Goal: Information Seeking & Learning: Learn about a topic

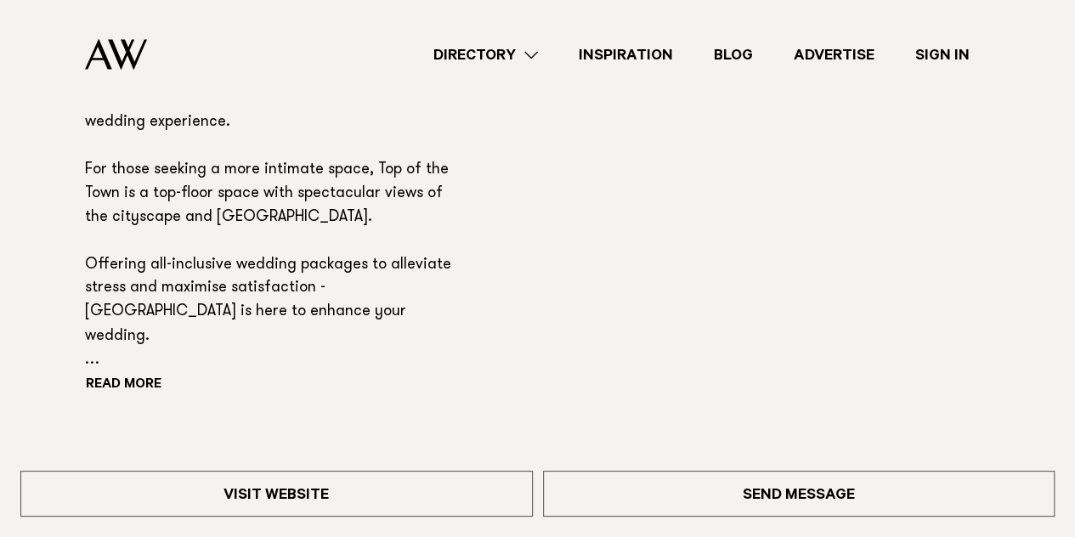
scroll to position [1282, 0]
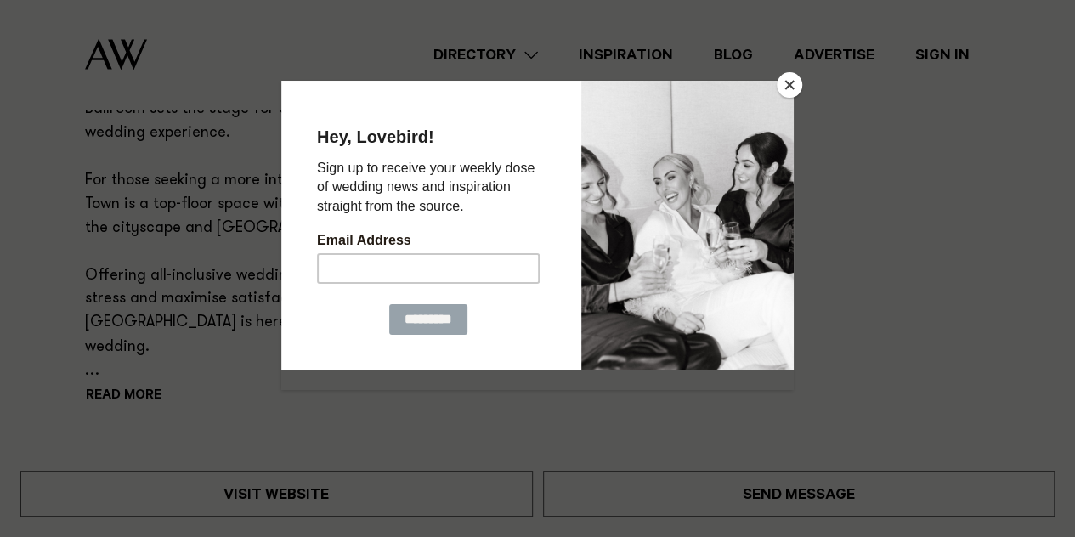
click at [792, 93] on button "Close" at bounding box center [789, 84] width 25 height 25
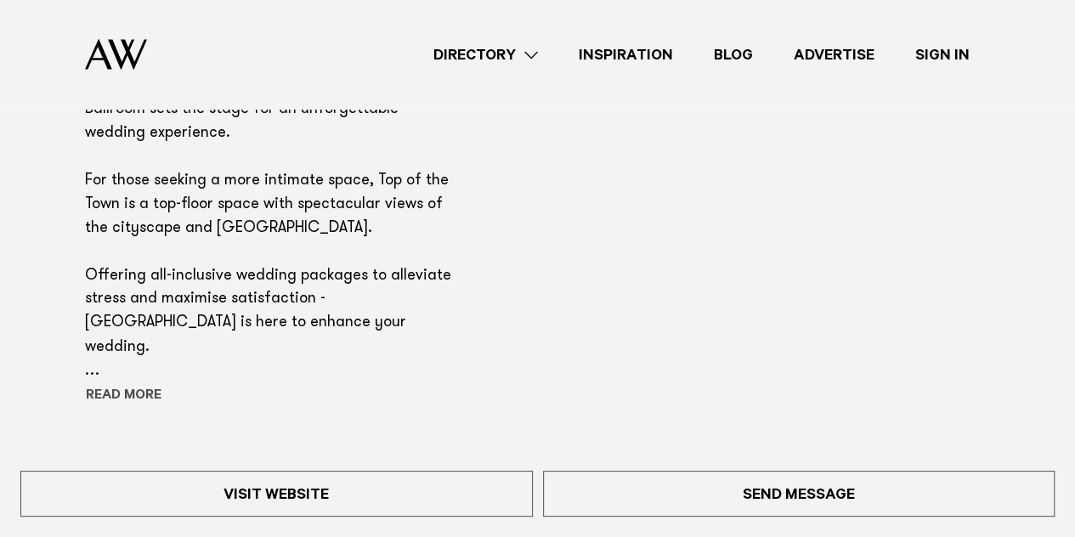
click at [110, 409] on button "Read more" at bounding box center [161, 395] width 153 height 25
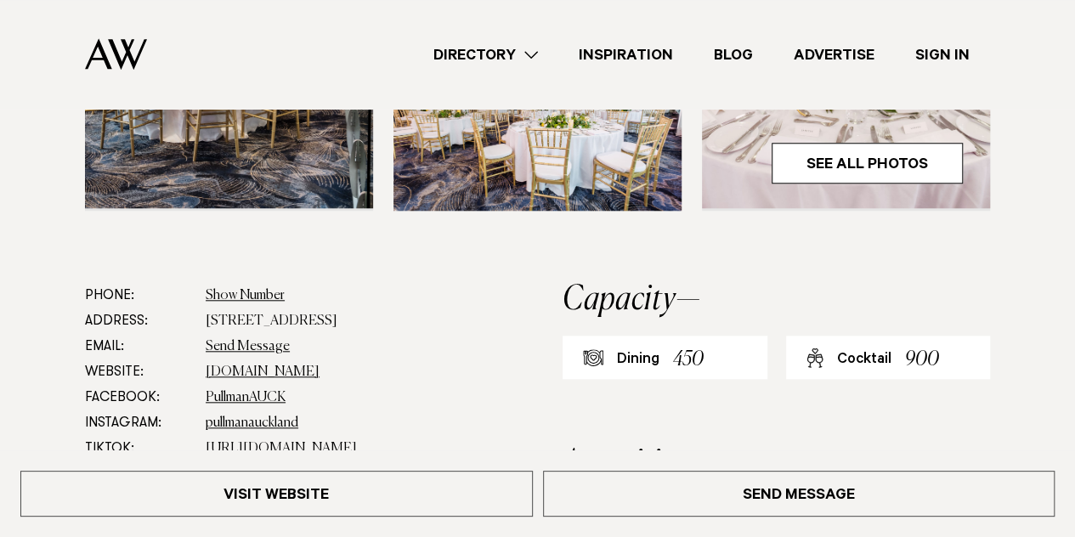
scroll to position [671, 0]
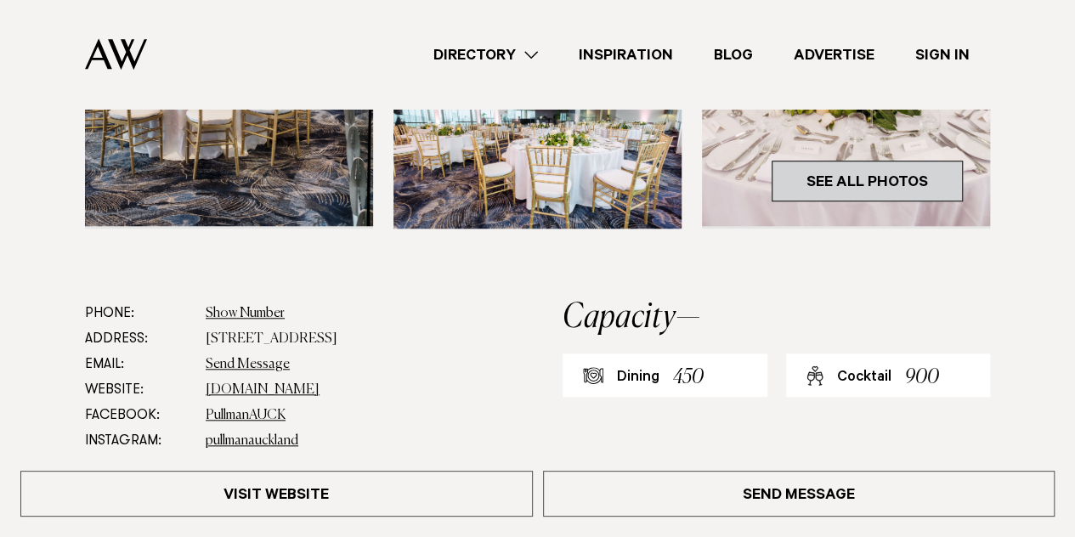
click at [861, 189] on link "See All Photos" at bounding box center [867, 181] width 191 height 41
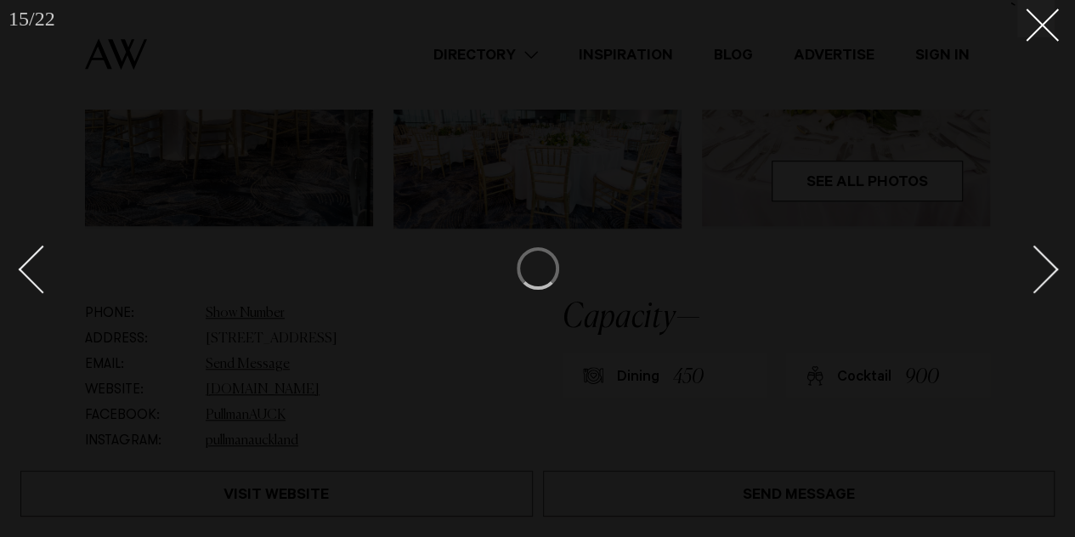
click at [1050, 42] on div at bounding box center [537, 268] width 1075 height 537
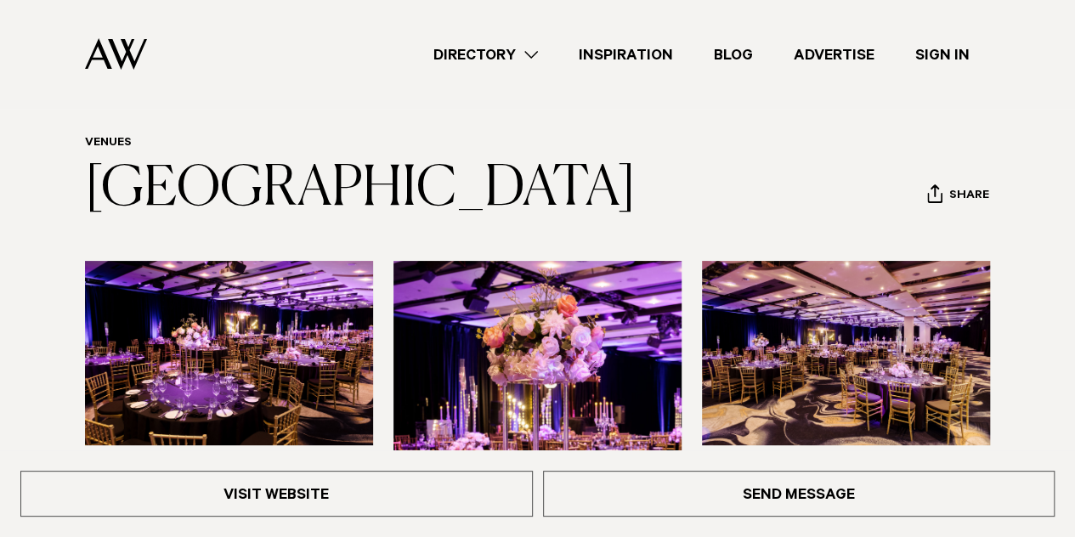
scroll to position [44, 0]
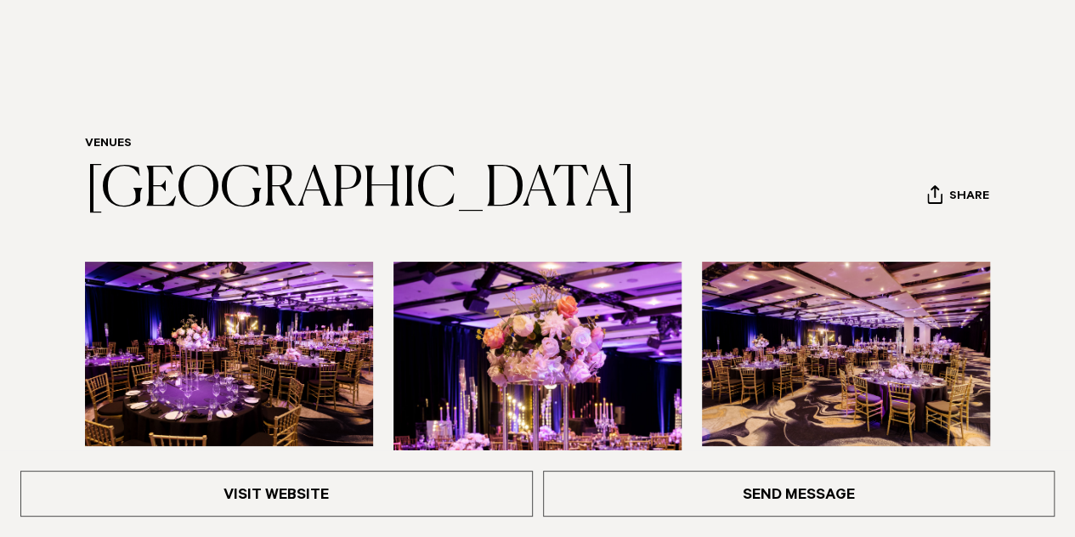
click at [259, 302] on img at bounding box center [229, 354] width 288 height 184
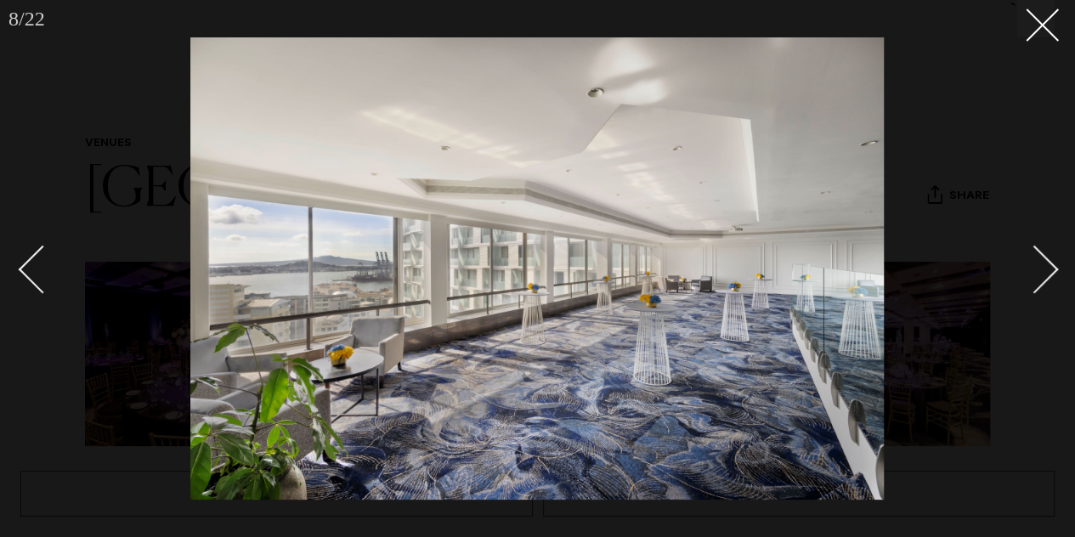
click at [1041, 38] on div at bounding box center [537, 268] width 1075 height 537
